Goal: Check status

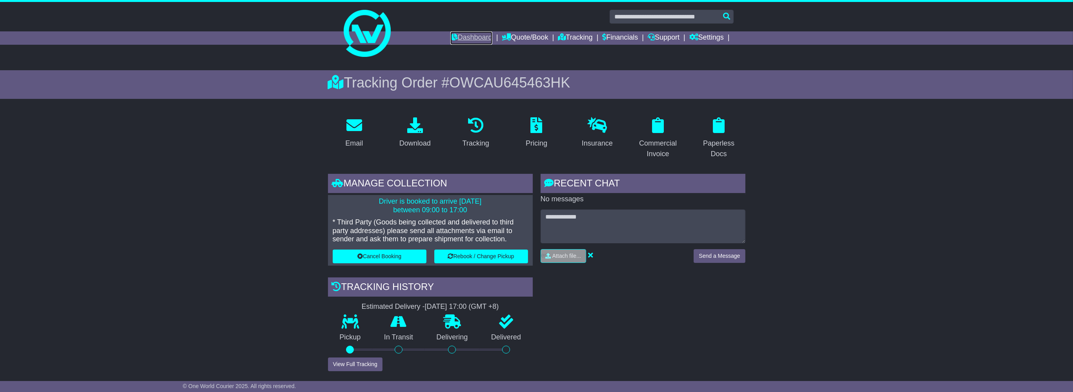
click at [463, 41] on link "Dashboard" at bounding box center [471, 37] width 42 height 13
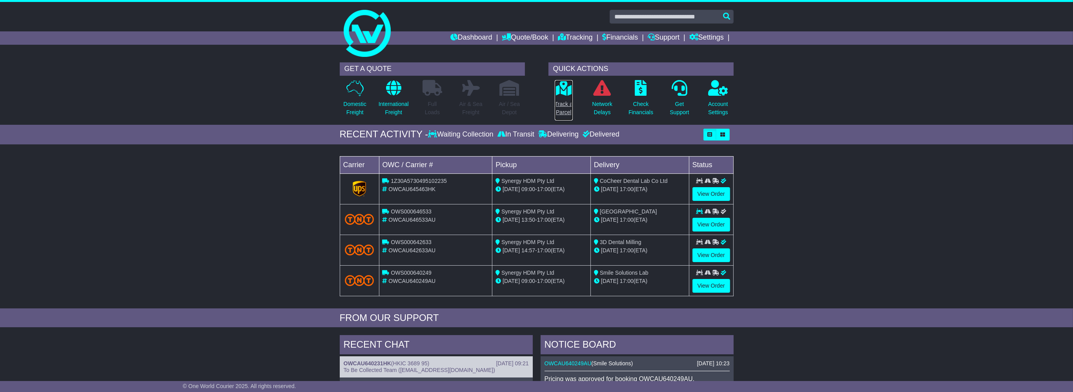
click at [566, 111] on p "Track a Parcel" at bounding box center [564, 108] width 18 height 16
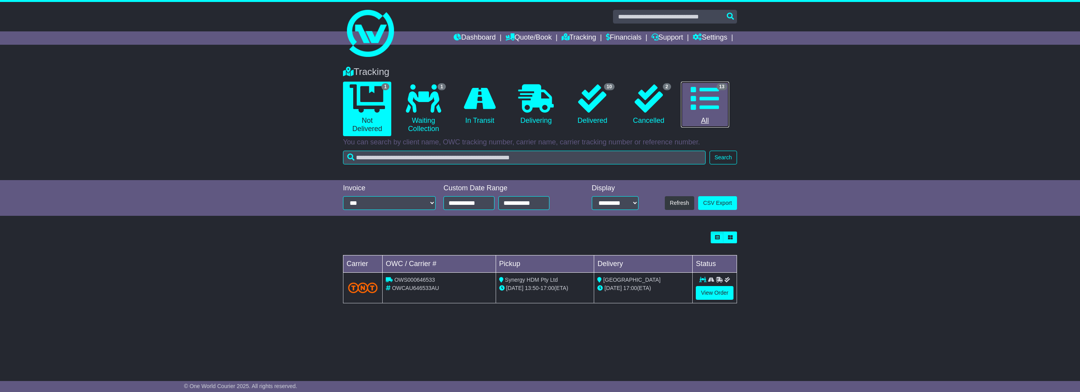
click at [702, 117] on link "13 All" at bounding box center [705, 105] width 48 height 46
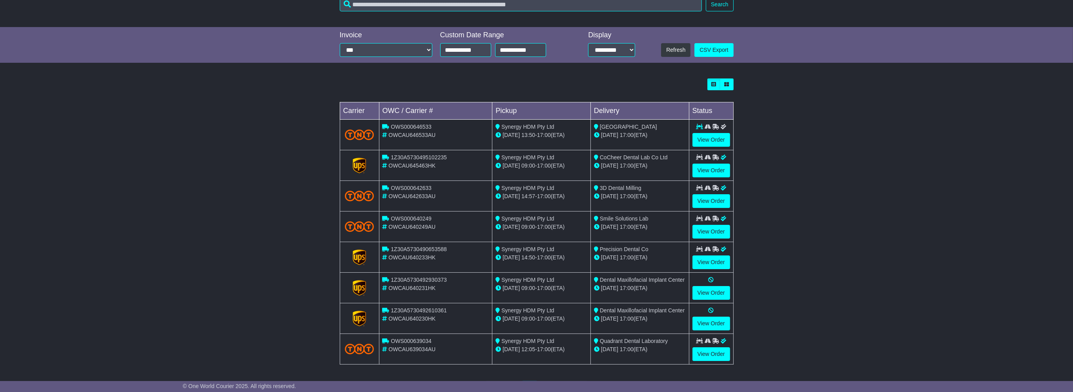
scroll to position [185, 0]
